Goal: Information Seeking & Learning: Understand process/instructions

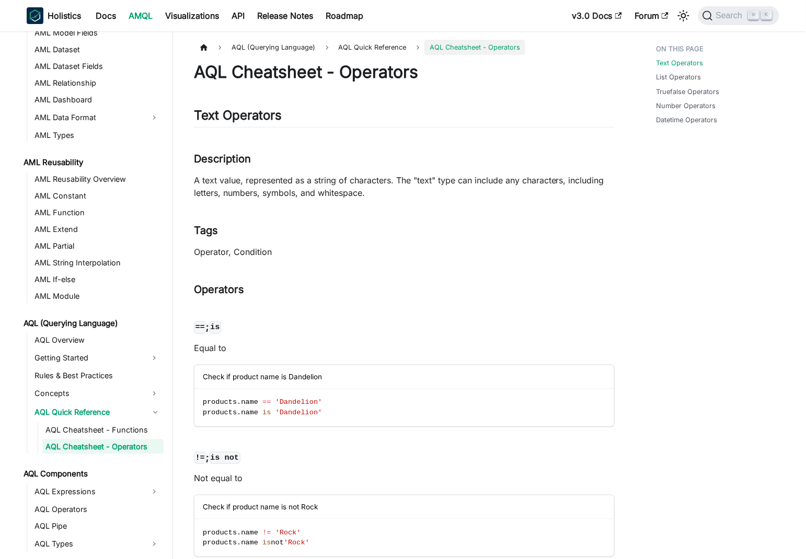
click at [445, 322] on h4 "== ; is ​" at bounding box center [404, 327] width 421 height 12
click at [419, 295] on h3 "Operators ​" at bounding box center [404, 289] width 421 height 13
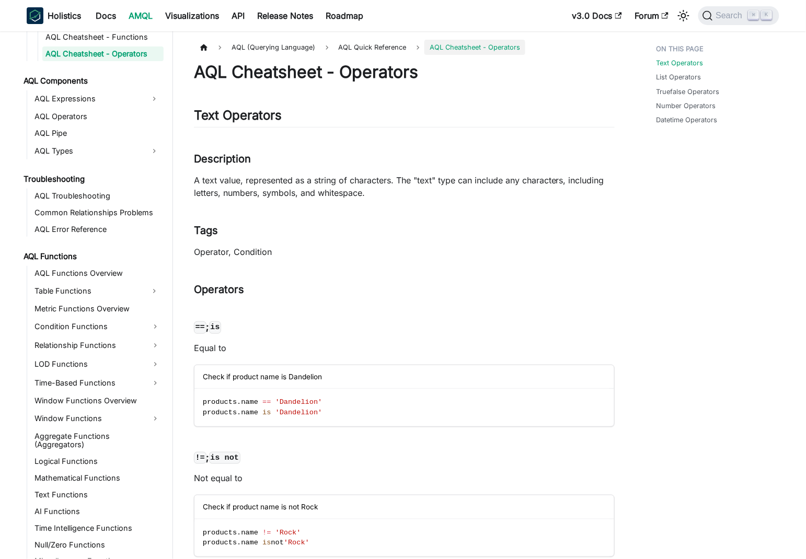
scroll to position [578, 0]
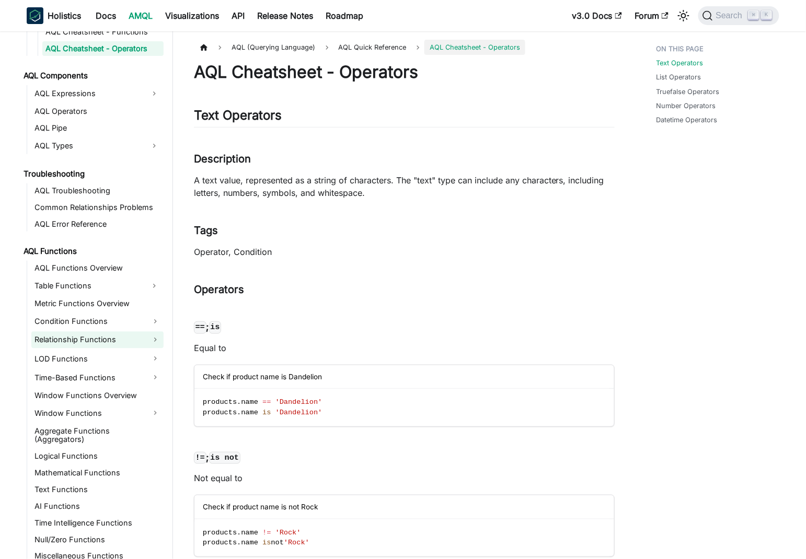
click at [87, 338] on link "Relationship Functions" at bounding box center [97, 340] width 132 height 17
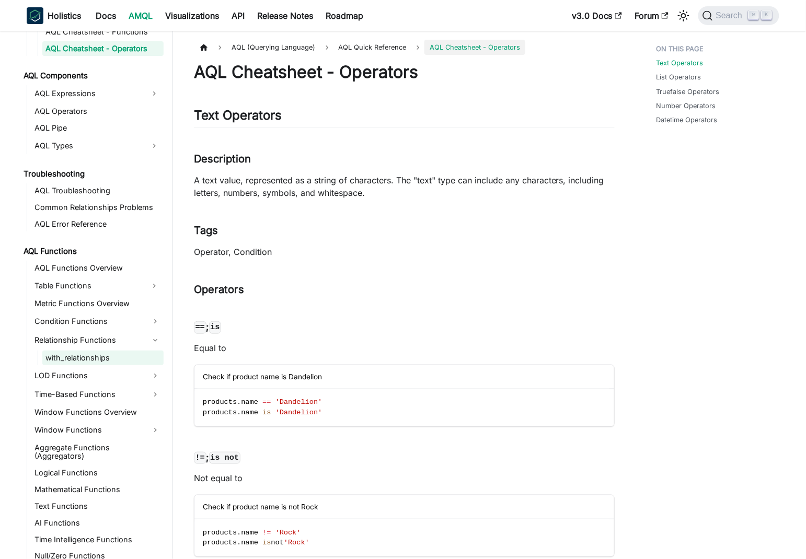
click at [104, 356] on link "with_relationships" at bounding box center [102, 358] width 121 height 15
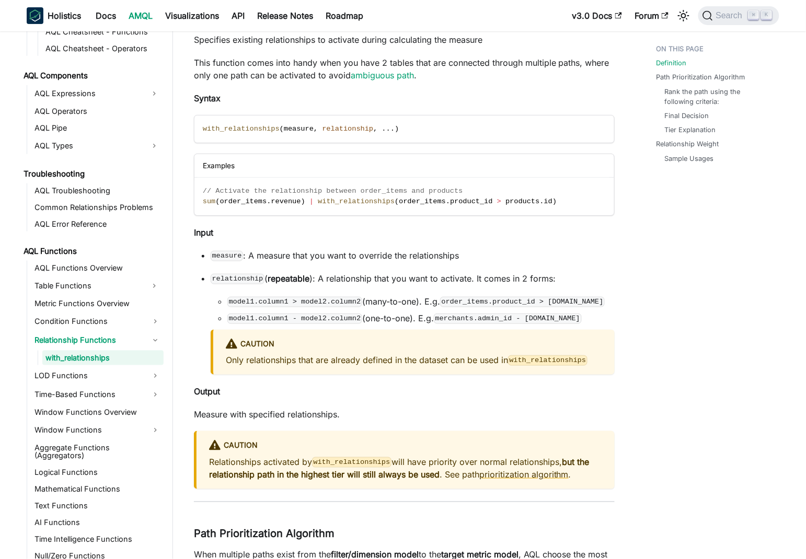
scroll to position [171, 0]
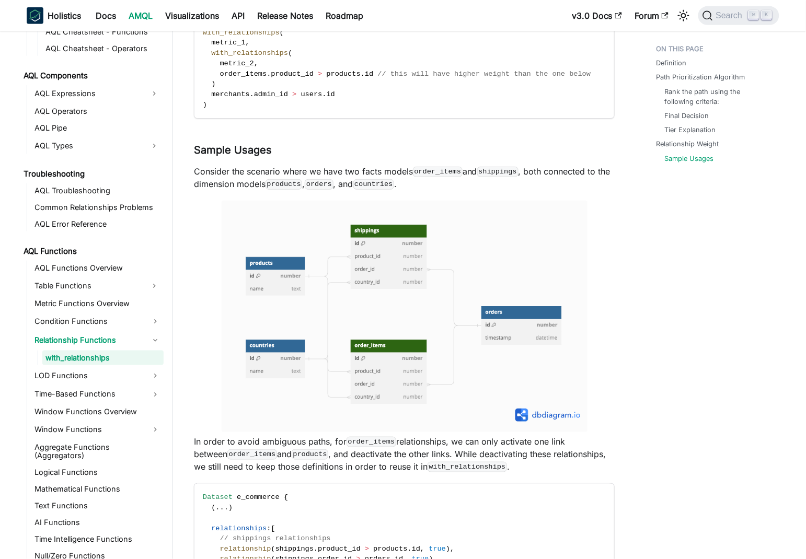
scroll to position [1326, 0]
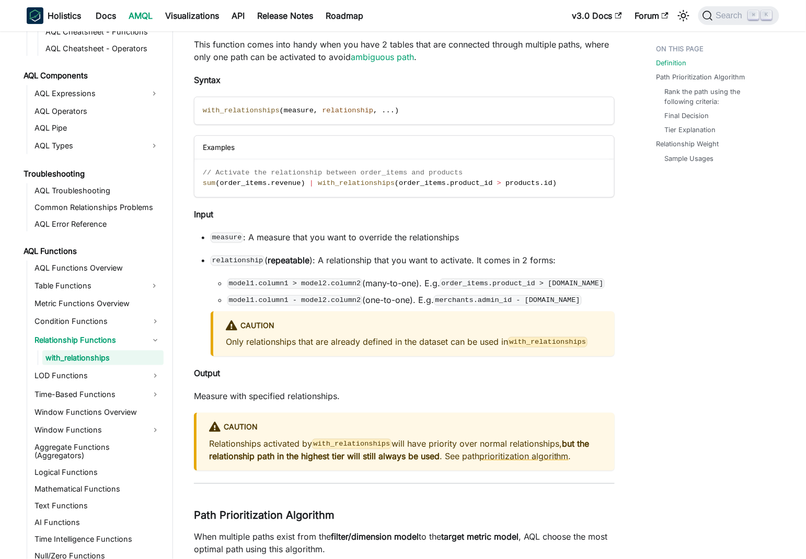
scroll to position [171, 0]
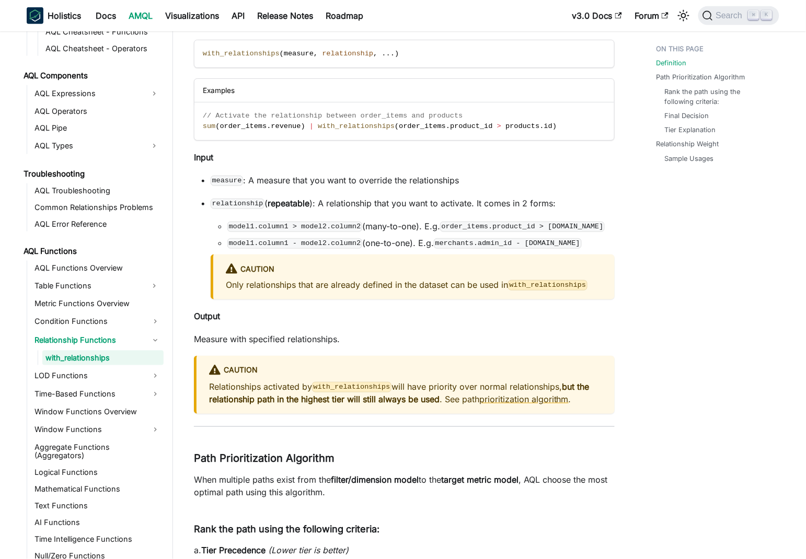
click at [404, 243] on li "model1.column1 - model2.column2 (one-to-one). E.g. merchants.admin_id - [DOMAIN…" at bounding box center [420, 243] width 387 height 13
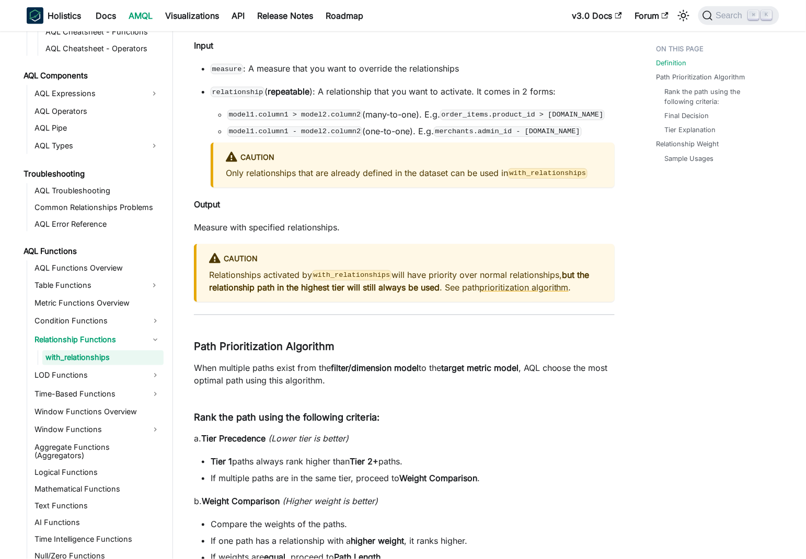
scroll to position [285, 0]
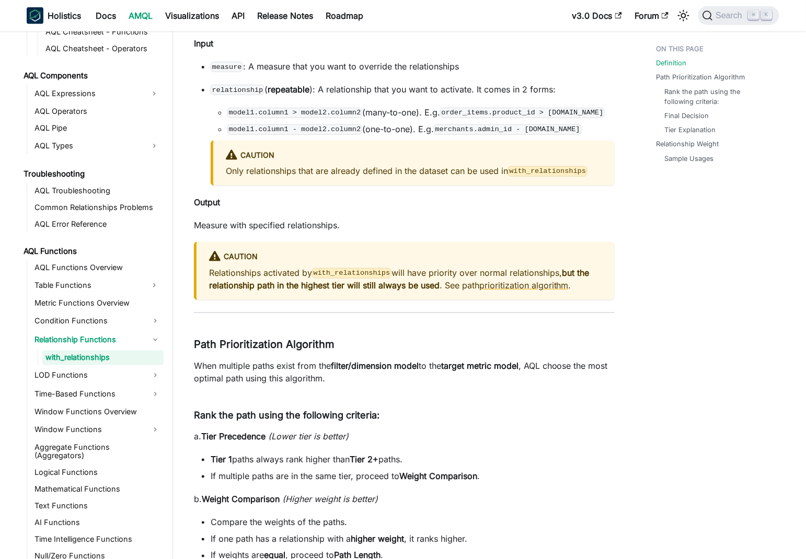
click at [225, 271] on p "Relationships activated by with_relationships will have priority over normal re…" at bounding box center [405, 279] width 393 height 25
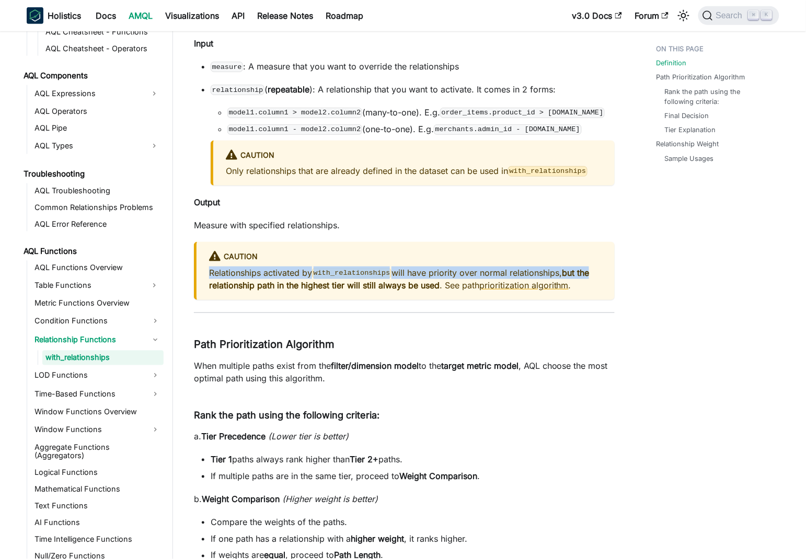
drag, startPoint x: 225, startPoint y: 271, endPoint x: 592, endPoint y: 269, distance: 367.4
click at [592, 269] on p "Relationships activated by with_relationships will have priority over normal re…" at bounding box center [405, 279] width 393 height 25
click at [227, 268] on p "Relationships activated by with_relationships will have priority over normal re…" at bounding box center [405, 279] width 393 height 25
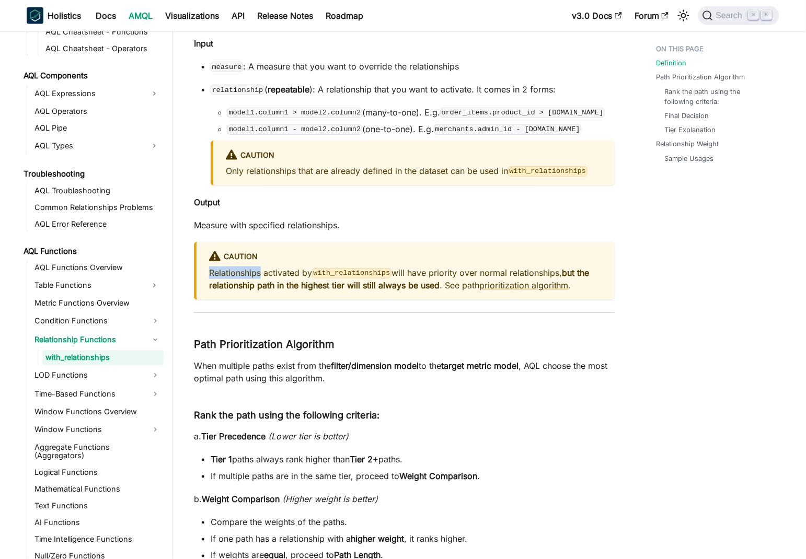
drag, startPoint x: 227, startPoint y: 268, endPoint x: 361, endPoint y: 264, distance: 133.8
click at [361, 264] on div "caution Relationships activated by with_relationships will have priority over n…" at bounding box center [404, 271] width 421 height 58
click at [429, 273] on p "Relationships activated by with_relationships will have priority over normal re…" at bounding box center [405, 279] width 393 height 25
click at [396, 275] on p "Relationships activated by with_relationships will have priority over normal re…" at bounding box center [405, 279] width 393 height 25
drag, startPoint x: 396, startPoint y: 275, endPoint x: 596, endPoint y: 275, distance: 200.2
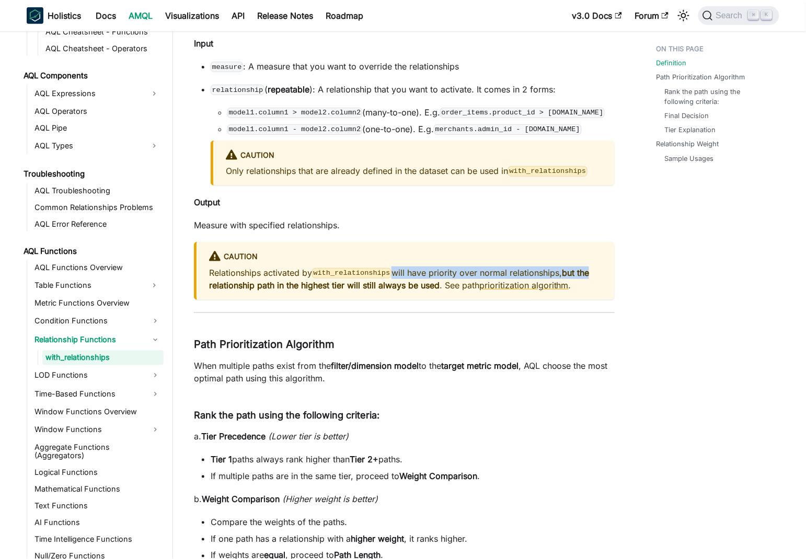
click at [596, 275] on p "Relationships activated by with_relationships will have priority over normal re…" at bounding box center [405, 279] width 393 height 25
click at [601, 275] on p "Relationships activated by with_relationships will have priority over normal re…" at bounding box center [405, 279] width 393 height 25
drag, startPoint x: 601, startPoint y: 275, endPoint x: 419, endPoint y: 272, distance: 182.4
click at [419, 272] on p "Relationships activated by with_relationships will have priority over normal re…" at bounding box center [405, 279] width 393 height 25
click at [234, 284] on strong "but the relationship path in the highest tier will still always be used" at bounding box center [399, 279] width 380 height 23
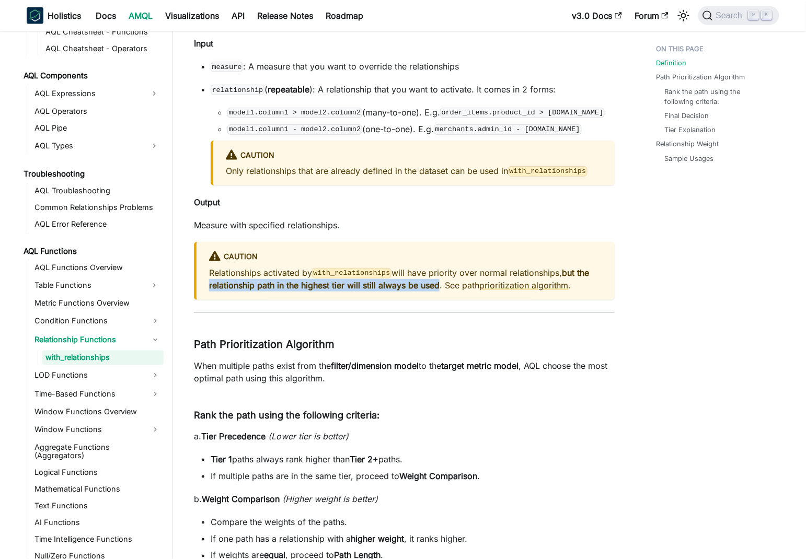
drag, startPoint x: 234, startPoint y: 284, endPoint x: 430, endPoint y: 288, distance: 196.0
click at [430, 288] on strong "but the relationship path in the highest tier will still always be used" at bounding box center [399, 279] width 380 height 23
click at [377, 287] on strong "but the relationship path in the highest tier will still always be used" at bounding box center [399, 279] width 380 height 23
click at [232, 285] on strong "but the relationship path in the highest tier will still always be used" at bounding box center [399, 279] width 380 height 23
drag, startPoint x: 232, startPoint y: 285, endPoint x: 451, endPoint y: 285, distance: 218.5
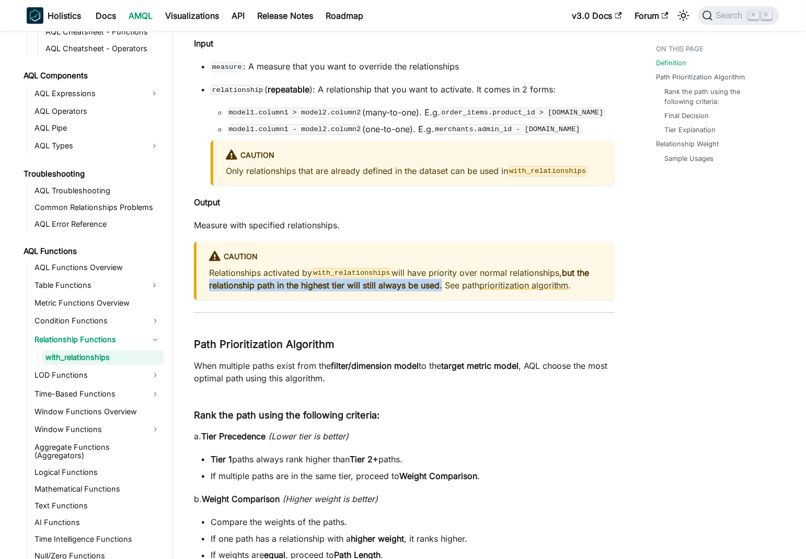
click at [451, 285] on p "Relationships activated by with_relationships will have priority over normal re…" at bounding box center [405, 279] width 393 height 25
click at [437, 286] on strong "but the relationship path in the highest tier will still always be used" at bounding box center [399, 279] width 380 height 23
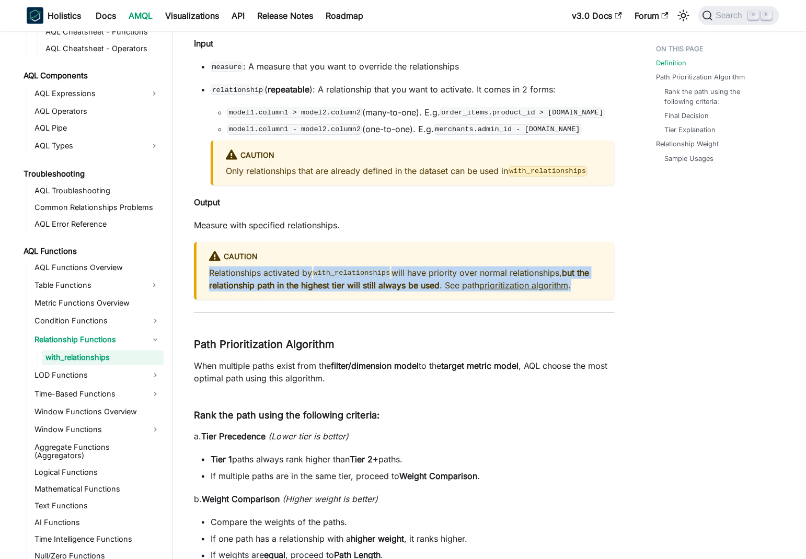
click at [437, 286] on strong "but the relationship path in the highest tier will still always be used" at bounding box center [399, 279] width 380 height 23
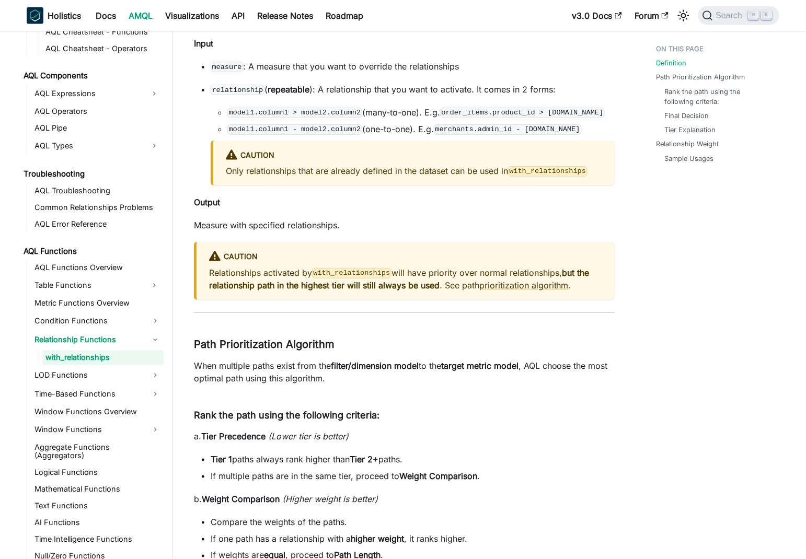
click at [547, 285] on link "prioritization algorithm" at bounding box center [523, 285] width 89 height 10
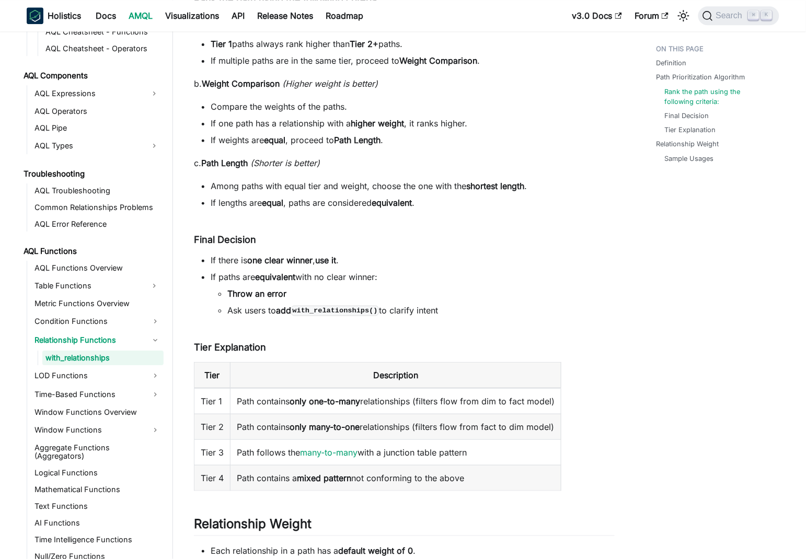
scroll to position [700, 0]
click at [593, 375] on table "Tier Description Tier 1 Path contains only one-to-many relationships (filters f…" at bounding box center [404, 426] width 421 height 129
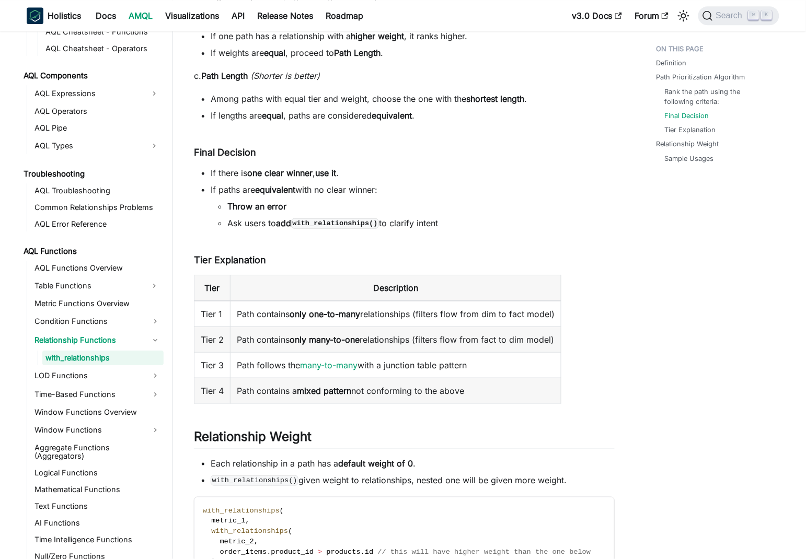
scroll to position [814, 0]
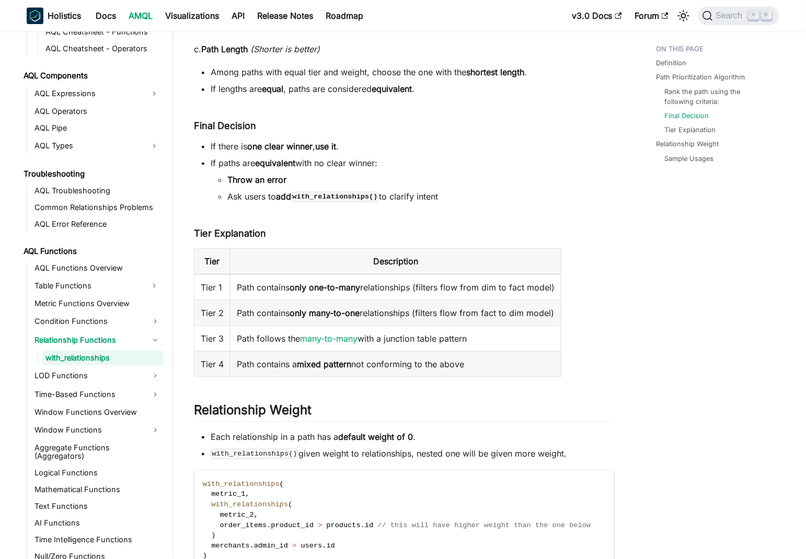
click at [436, 340] on td "Path follows the many-to-many with a junction table pattern" at bounding box center [395, 339] width 331 height 26
click at [605, 338] on table "Tier Description Tier 1 Path contains only one-to-many relationships (filters f…" at bounding box center [404, 312] width 421 height 129
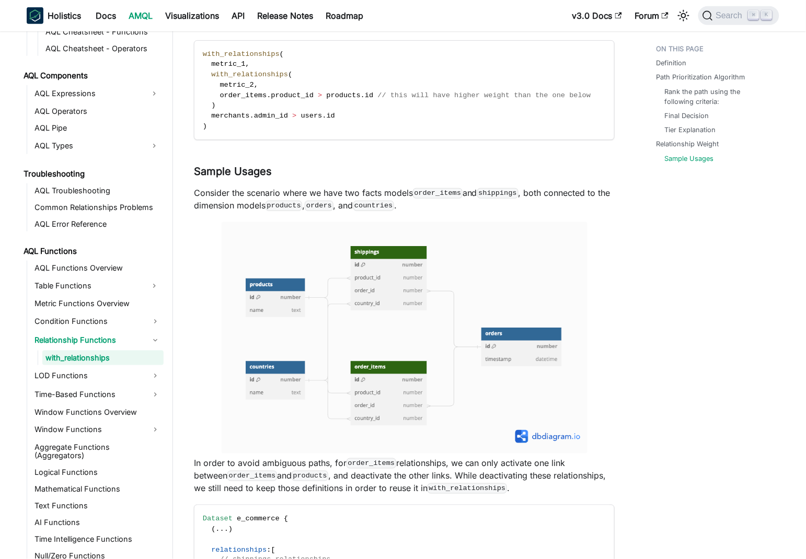
scroll to position [1214, 0]
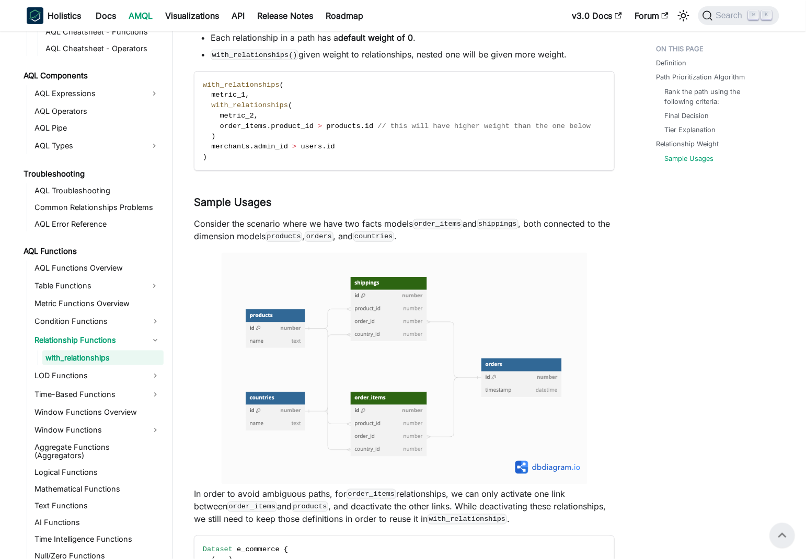
click at [206, 223] on p "Consider the scenario where we have two facts models order_items and shippings …" at bounding box center [404, 229] width 421 height 25
drag, startPoint x: 206, startPoint y: 223, endPoint x: 609, endPoint y: 227, distance: 403.0
click at [609, 227] on p "Consider the scenario where we have two facts models order_items and shippings …" at bounding box center [404, 229] width 421 height 25
click at [215, 232] on p "Consider the scenario where we have two facts models order_items and shippings …" at bounding box center [404, 229] width 421 height 25
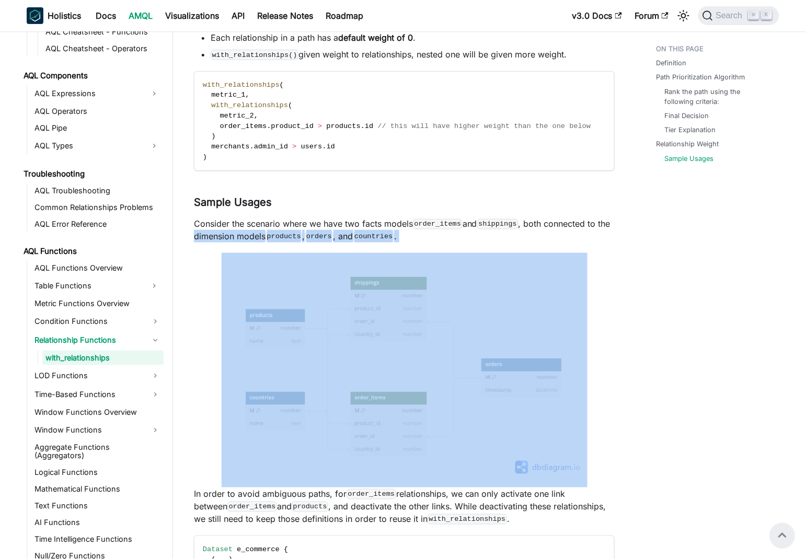
drag, startPoint x: 215, startPoint y: 232, endPoint x: 430, endPoint y: 233, distance: 214.8
click at [430, 233] on p "Consider the scenario where we have two facts models order_items and shippings …" at bounding box center [404, 229] width 421 height 25
click at [544, 236] on p "Consider the scenario where we have two facts models order_items and shippings …" at bounding box center [404, 229] width 421 height 25
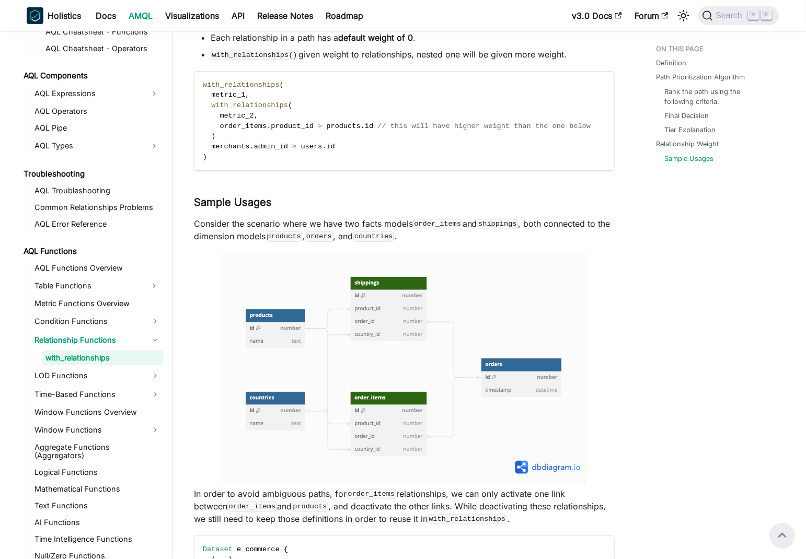
click at [380, 219] on p "Consider the scenario where we have two facts models order_items and shippings …" at bounding box center [404, 229] width 421 height 25
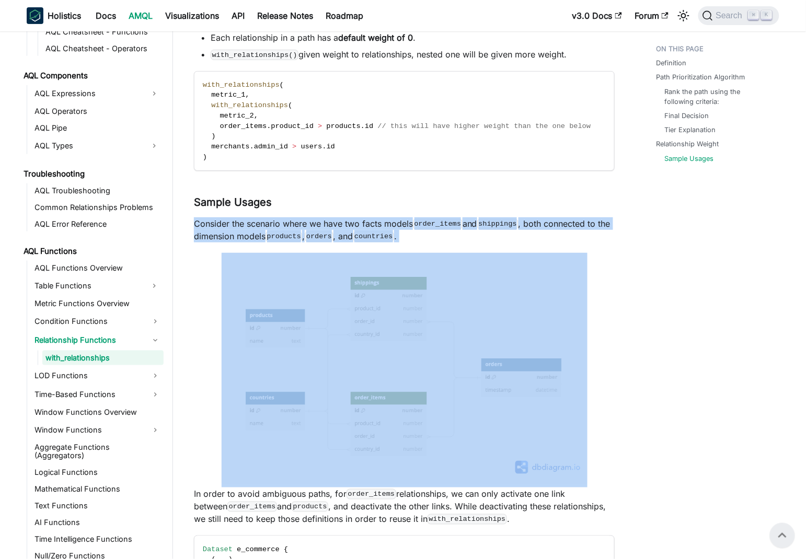
click at [380, 219] on p "Consider the scenario where we have two facts models order_items and shippings …" at bounding box center [404, 229] width 421 height 25
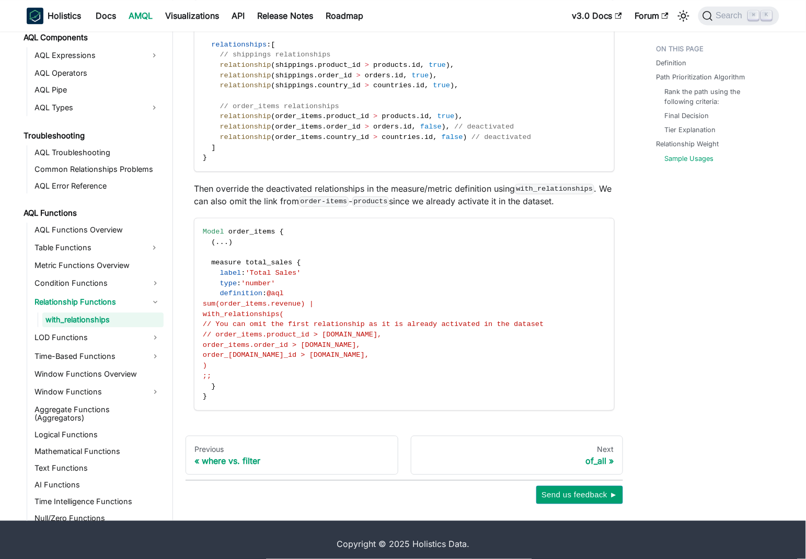
scroll to position [1757, 0]
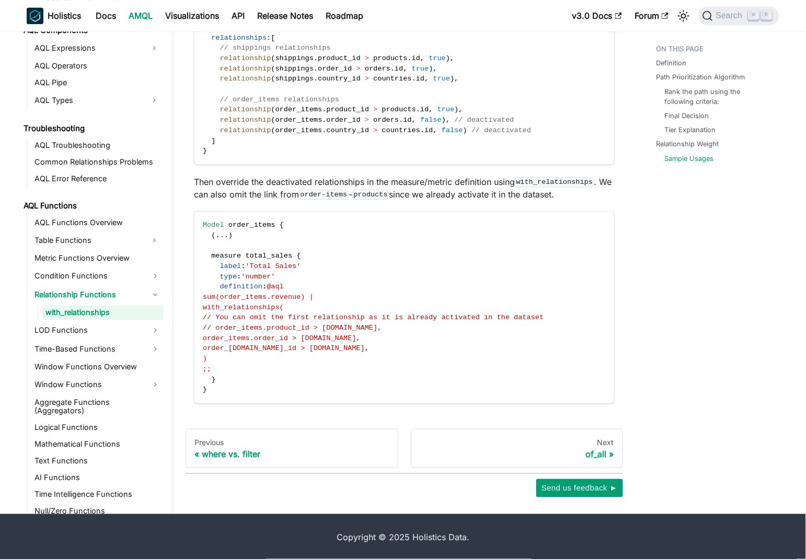
scroll to position [594, 0]
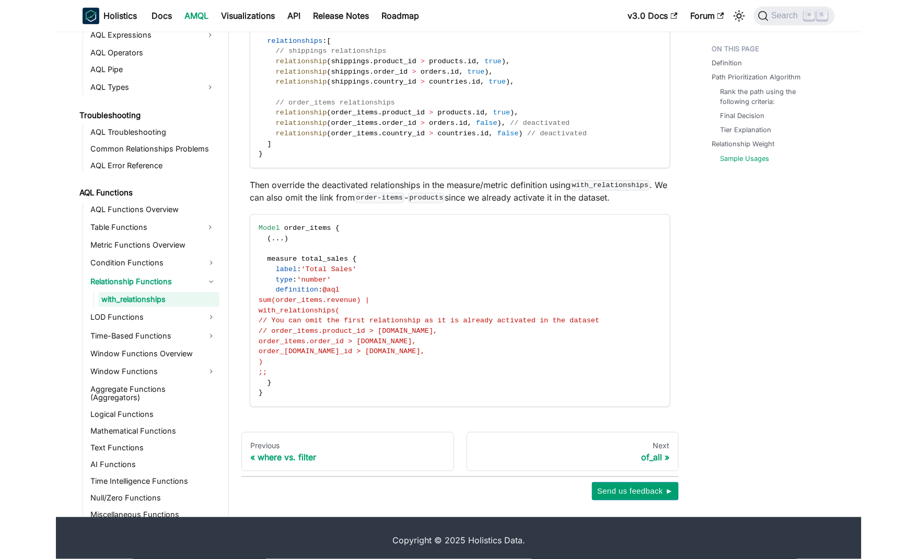
scroll to position [1757, 0]
